Goal: Task Accomplishment & Management: Use online tool/utility

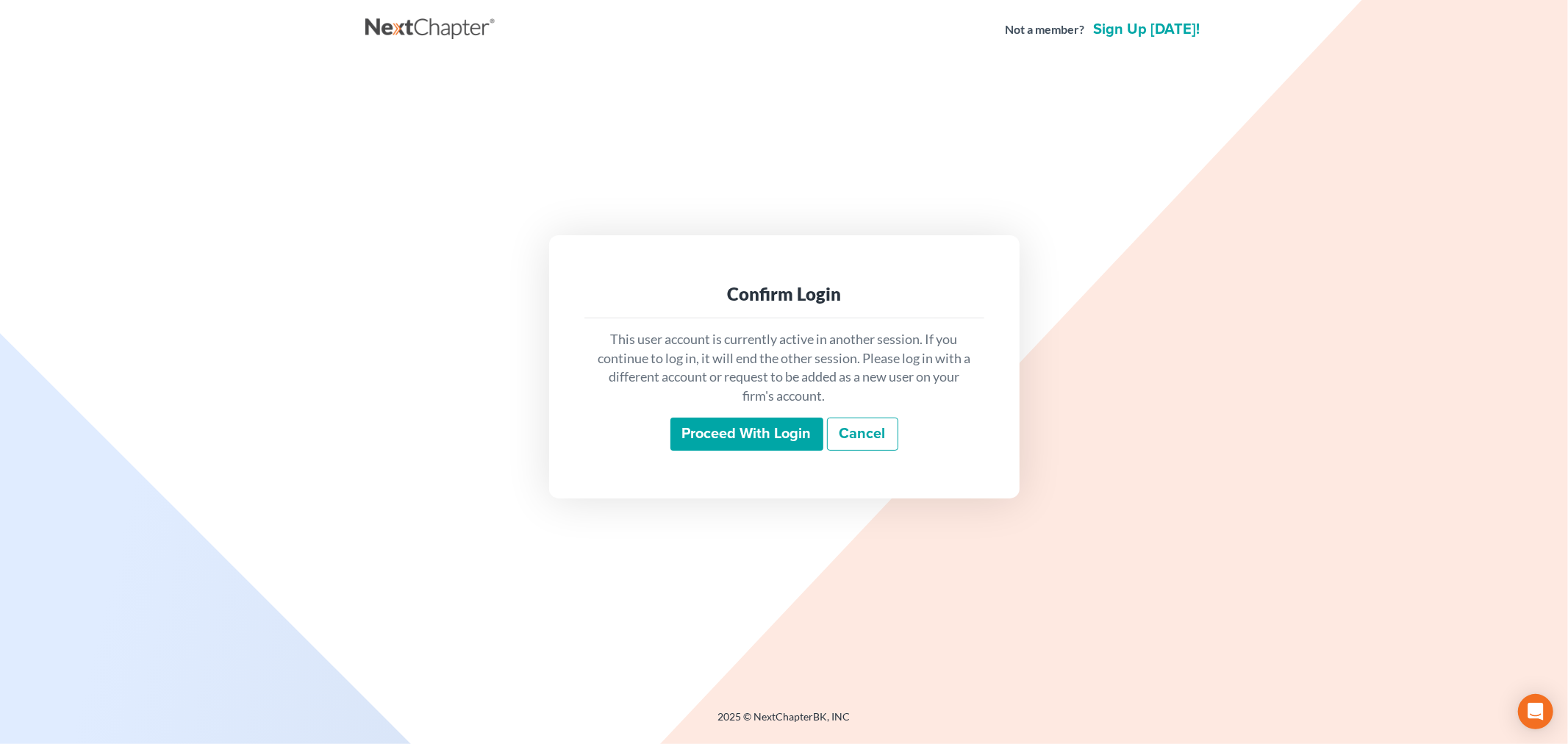
click at [715, 429] on input "Proceed with login" at bounding box center [747, 435] width 153 height 34
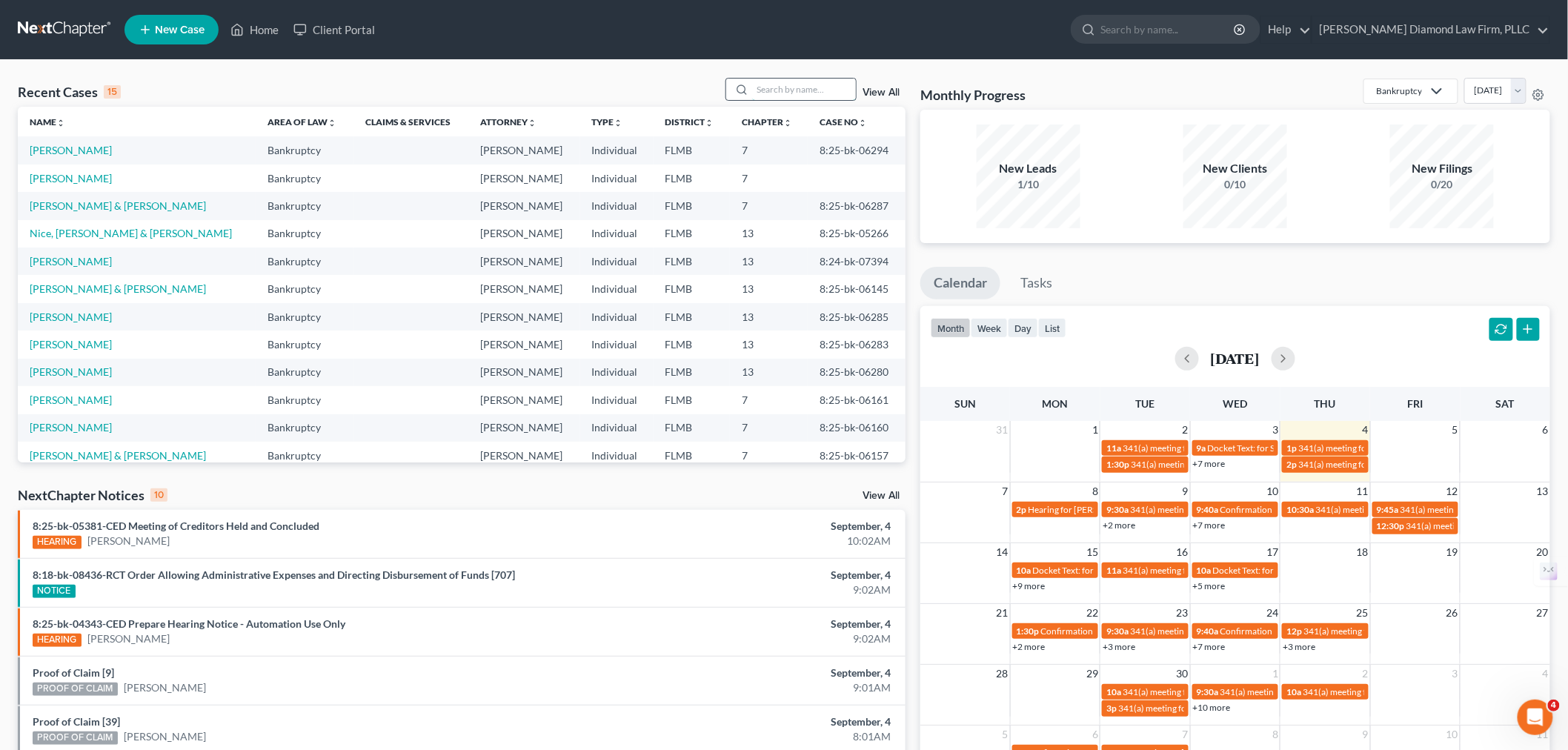
click at [775, 93] on input "search" at bounding box center [804, 89] width 104 height 22
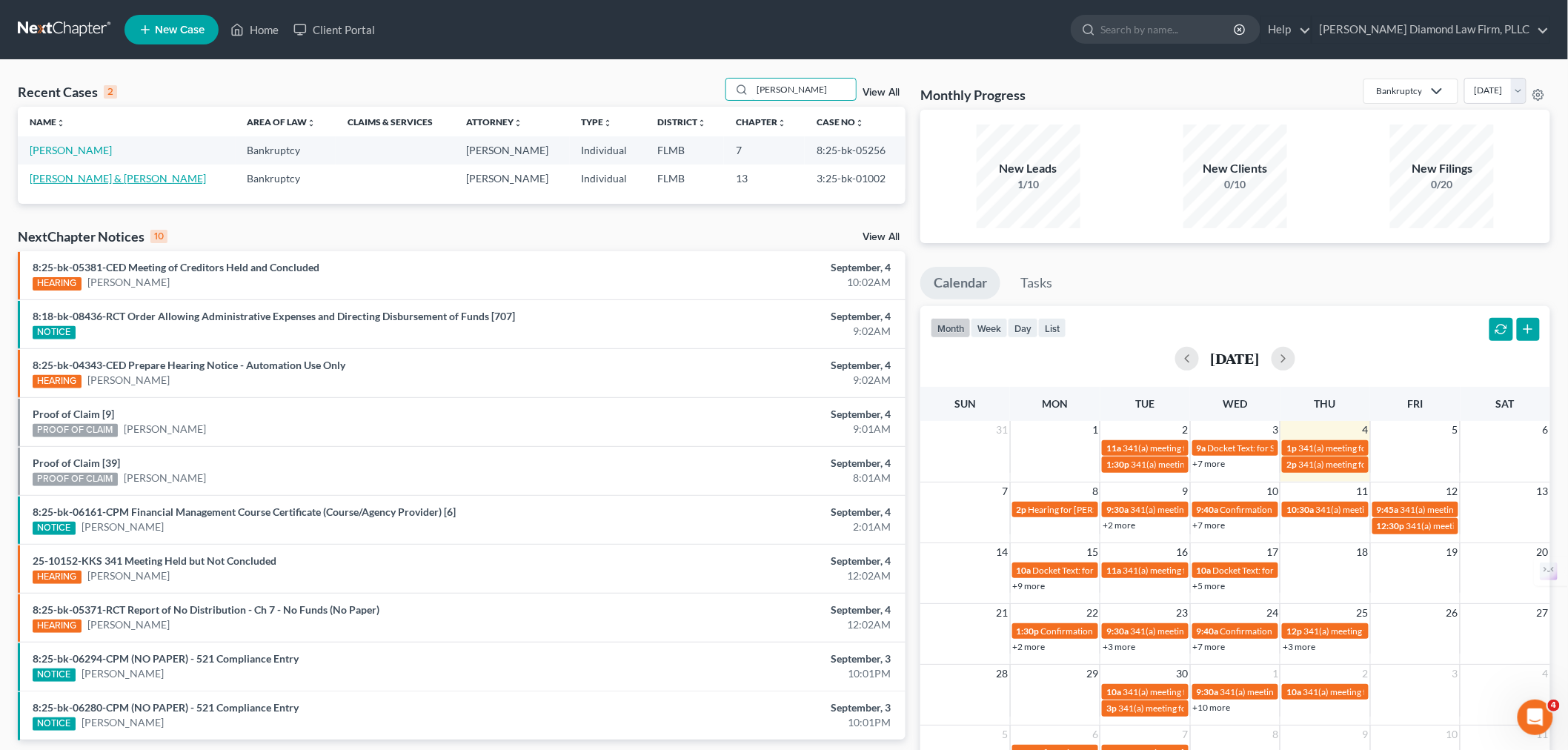
type input "[PERSON_NAME]"
click at [63, 178] on link "[PERSON_NAME] & [PERSON_NAME]" at bounding box center [118, 178] width 176 height 13
select select "13"
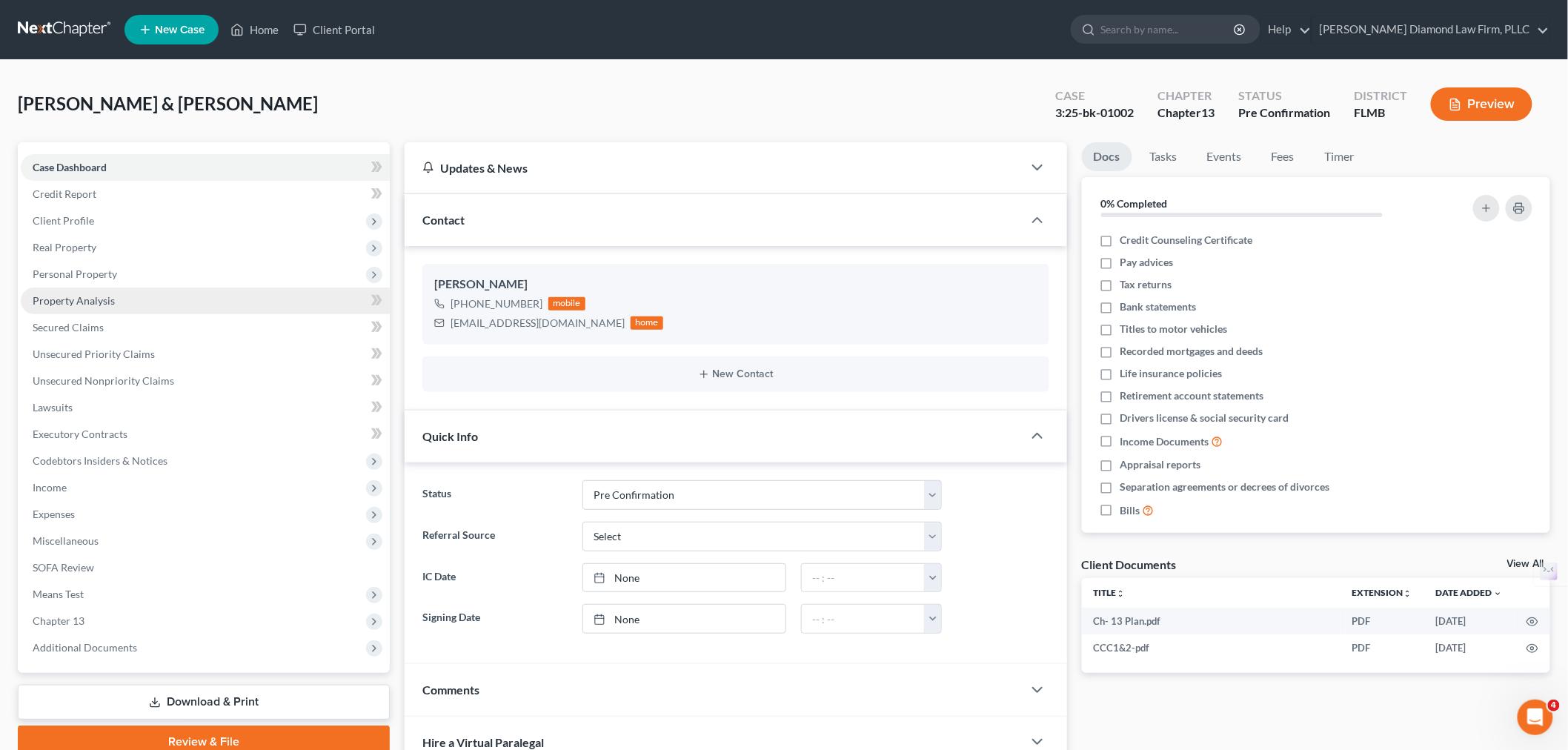
click at [108, 306] on link "Property Analysis" at bounding box center [205, 301] width 369 height 27
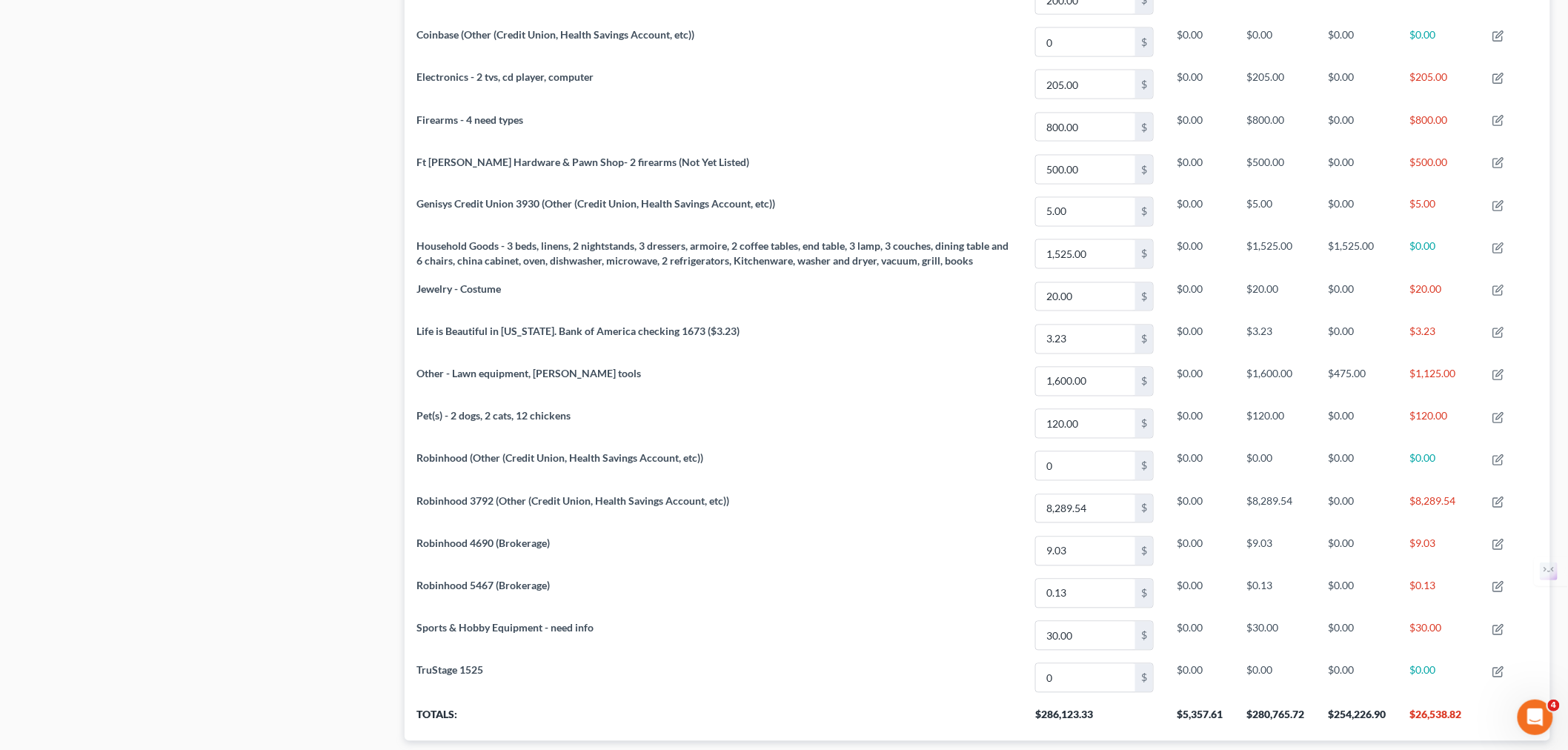
scroll to position [1077, 0]
